Goal: Submit feedback/report problem

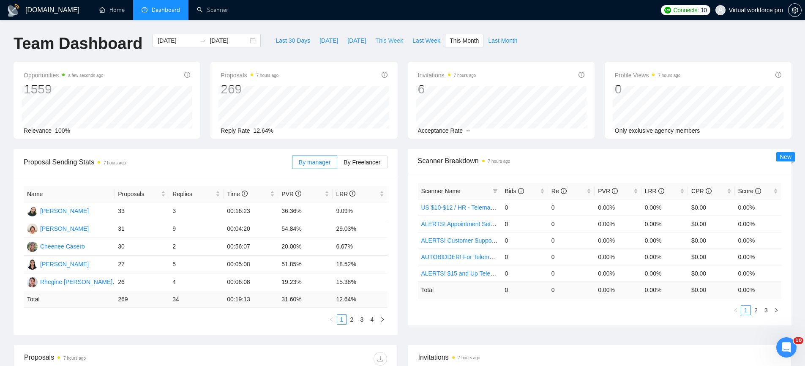
click at [390, 40] on span "This Week" at bounding box center [389, 40] width 28 height 9
type input "2025-10-13"
type input "2025-10-19"
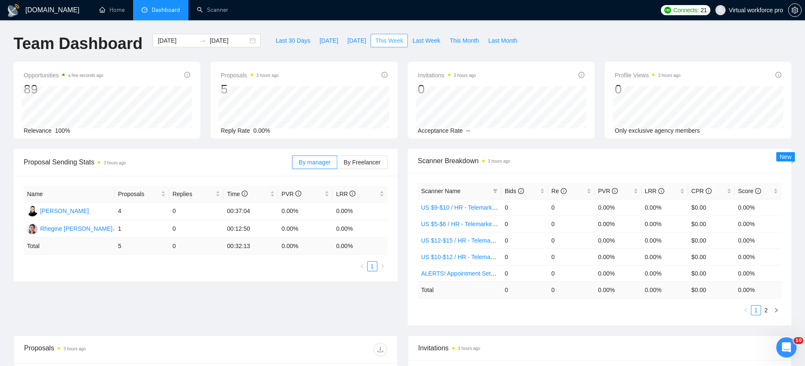
click at [390, 40] on span "This Week" at bounding box center [389, 40] width 28 height 9
click at [785, 346] on icon "Open Intercom Messenger" at bounding box center [785, 346] width 6 height 7
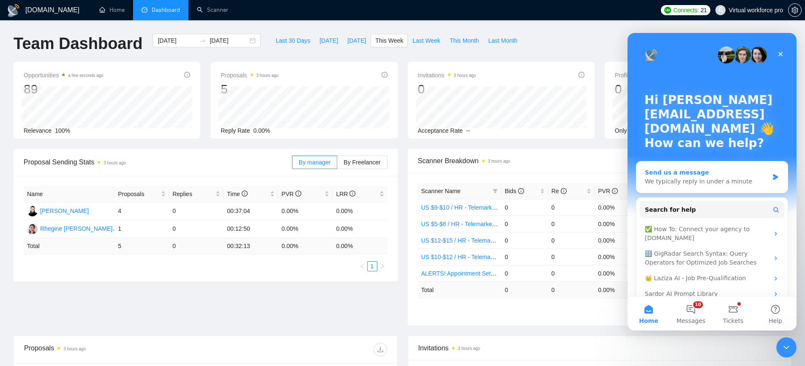
click at [748, 176] on div "Send us a message" at bounding box center [707, 172] width 124 height 9
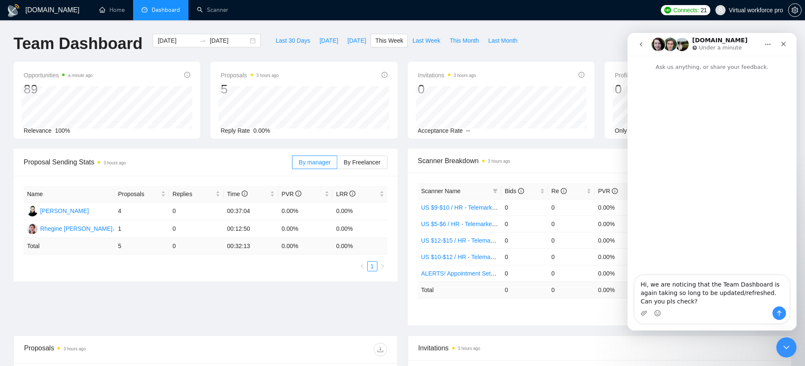
type textarea "Hi, we are noticing that the Team Dashboard is again taking so long to be updat…"
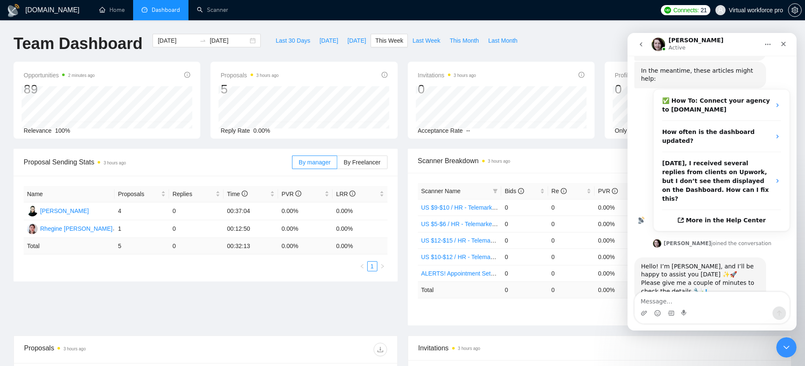
scroll to position [115, 0]
click at [416, 44] on span "Last Week" at bounding box center [426, 40] width 28 height 9
type input "2025-10-06"
type input "2025-10-12"
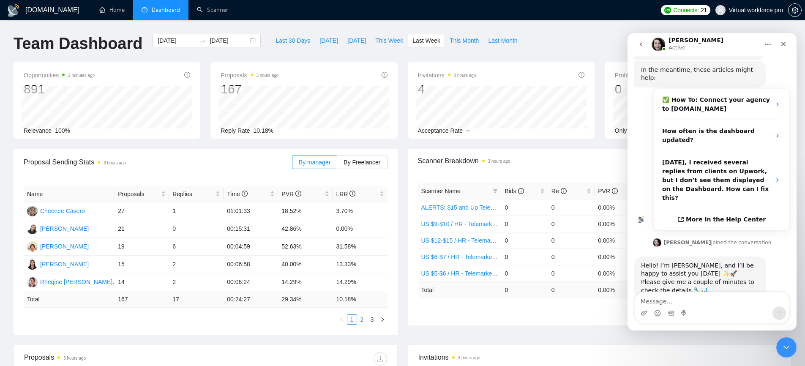
click at [360, 319] on link "2" at bounding box center [361, 319] width 9 height 9
click at [369, 321] on link "3" at bounding box center [371, 319] width 9 height 9
click at [362, 318] on link "2" at bounding box center [361, 319] width 9 height 9
click at [353, 319] on link "1" at bounding box center [351, 319] width 9 height 9
click at [361, 320] on link "2" at bounding box center [361, 319] width 9 height 9
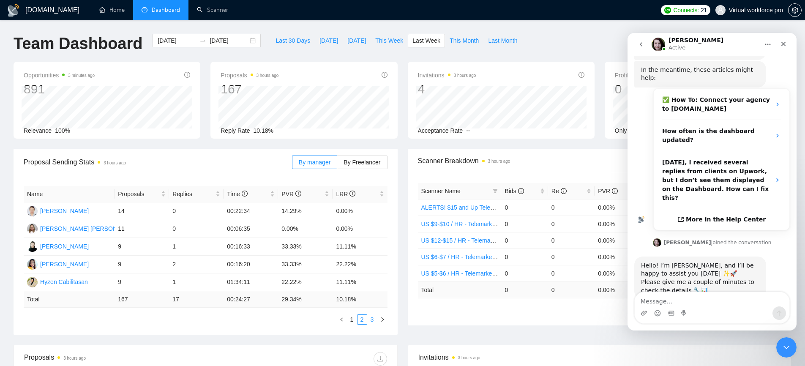
click at [373, 321] on link "3" at bounding box center [371, 319] width 9 height 9
